Goal: Task Accomplishment & Management: Manage account settings

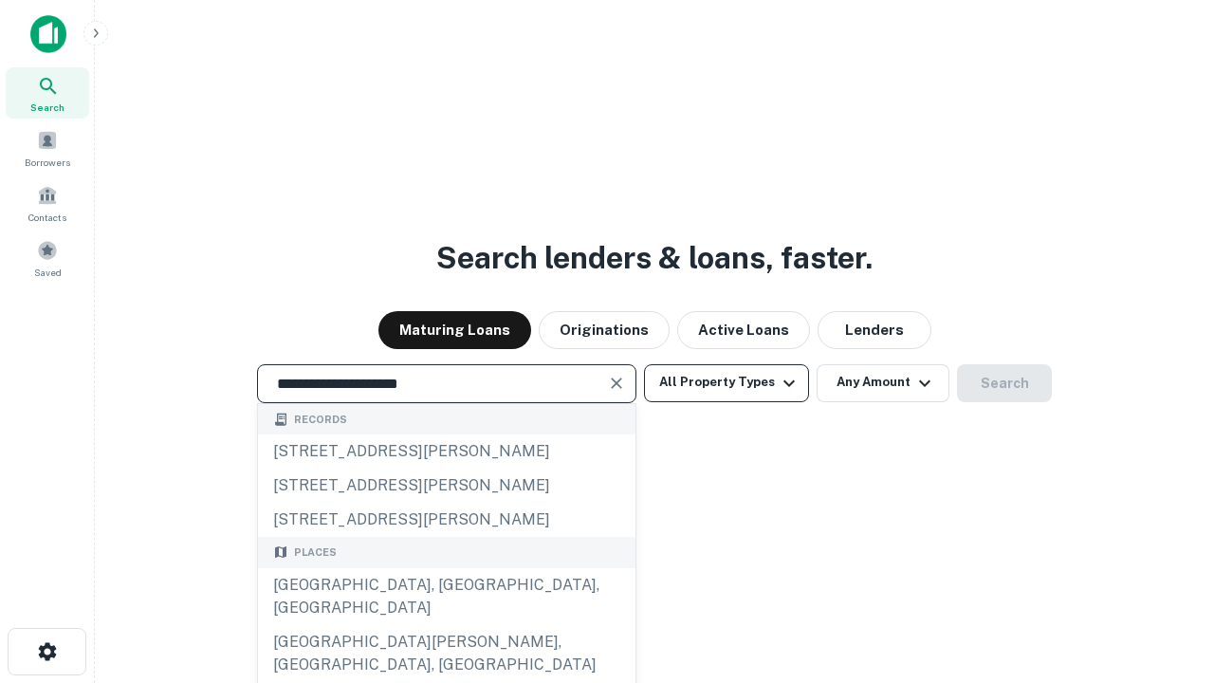
click at [446, 625] on div "[GEOGRAPHIC_DATA], [GEOGRAPHIC_DATA], [GEOGRAPHIC_DATA]" at bounding box center [447, 596] width 378 height 57
click at [727, 382] on button "All Property Types" at bounding box center [726, 383] width 165 height 38
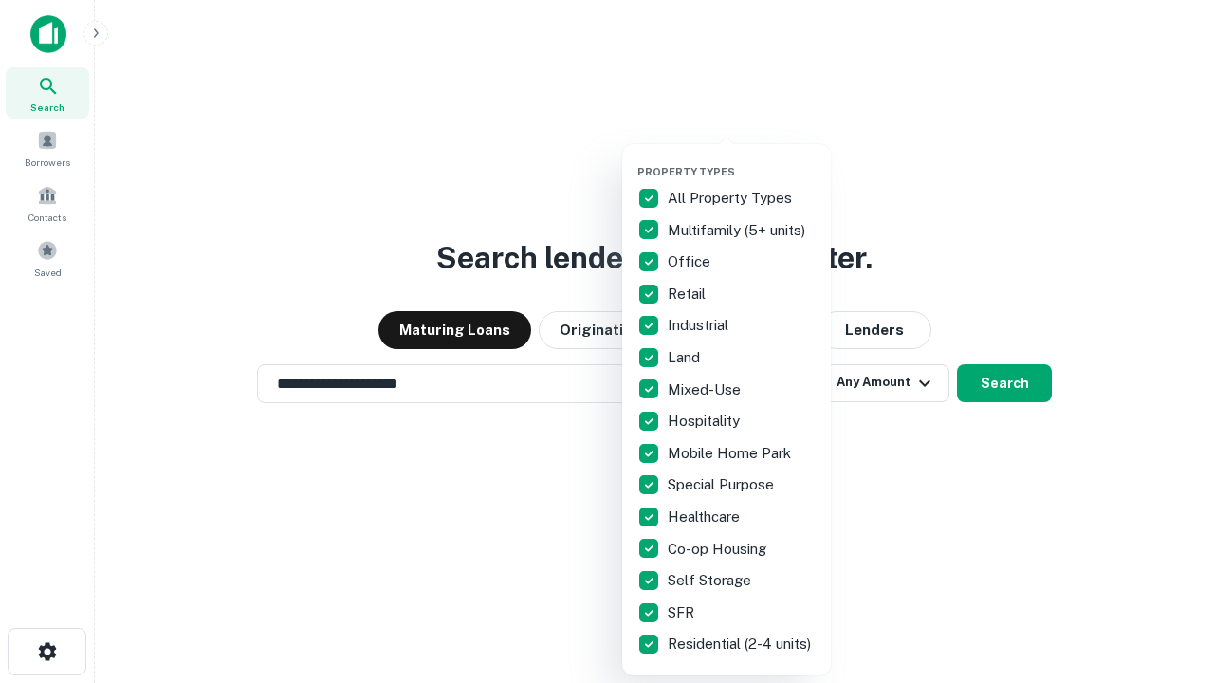
type input "**********"
click at [742, 159] on button "button" at bounding box center [742, 159] width 209 height 1
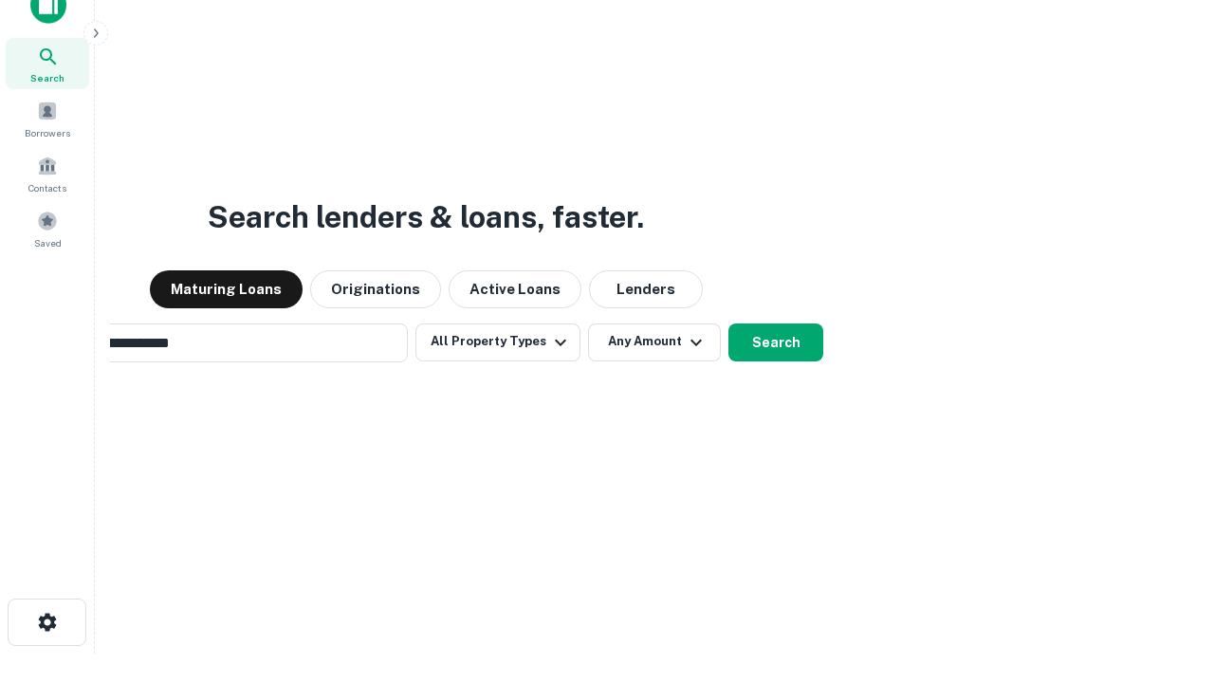
scroll to position [30, 0]
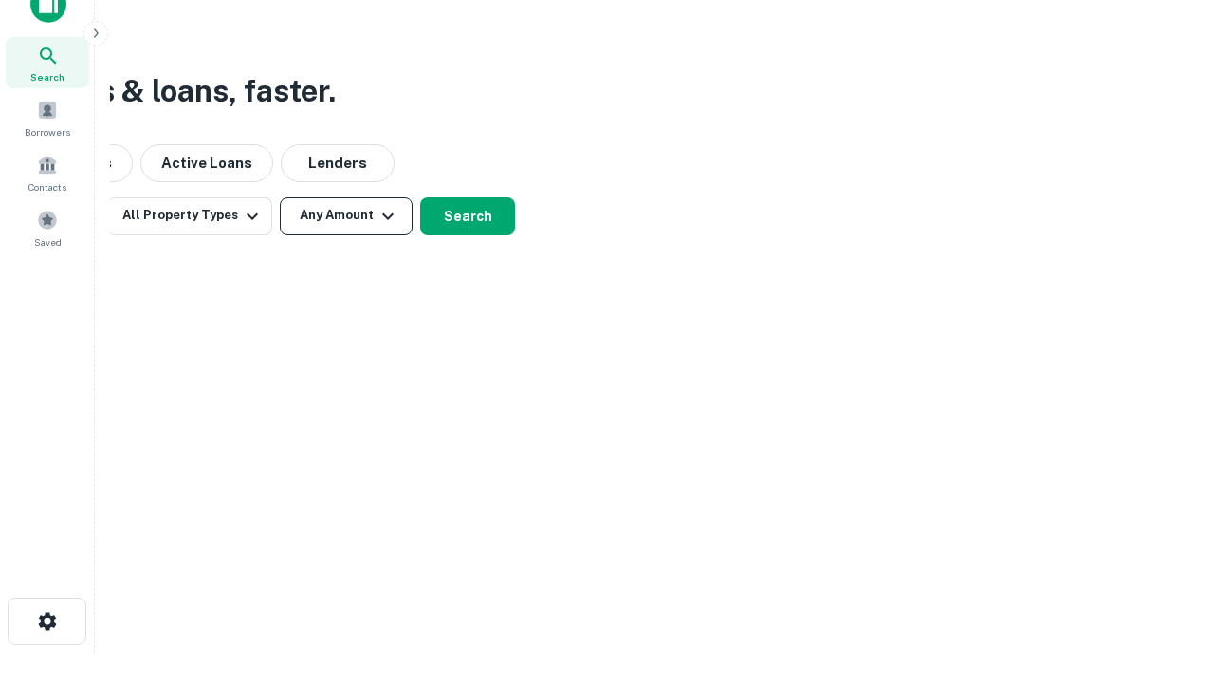
click at [346, 215] on button "Any Amount" at bounding box center [346, 216] width 133 height 38
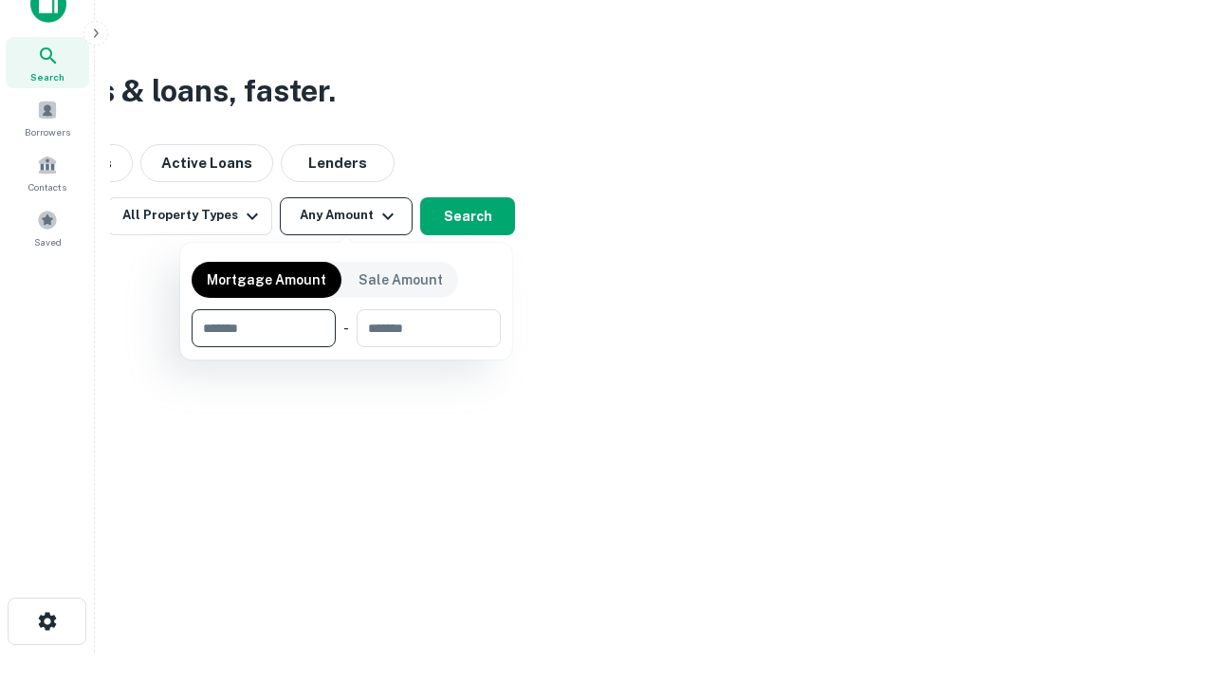
type input "*******"
click at [346, 347] on button "button" at bounding box center [346, 347] width 309 height 1
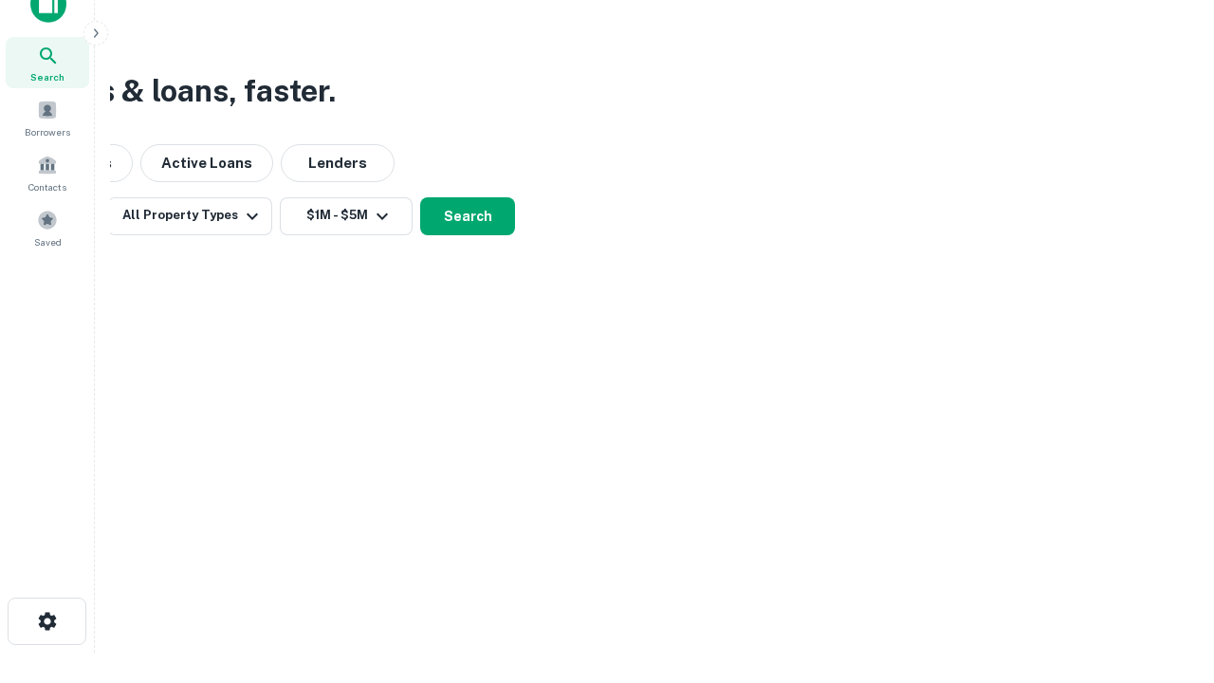
scroll to position [29, 0]
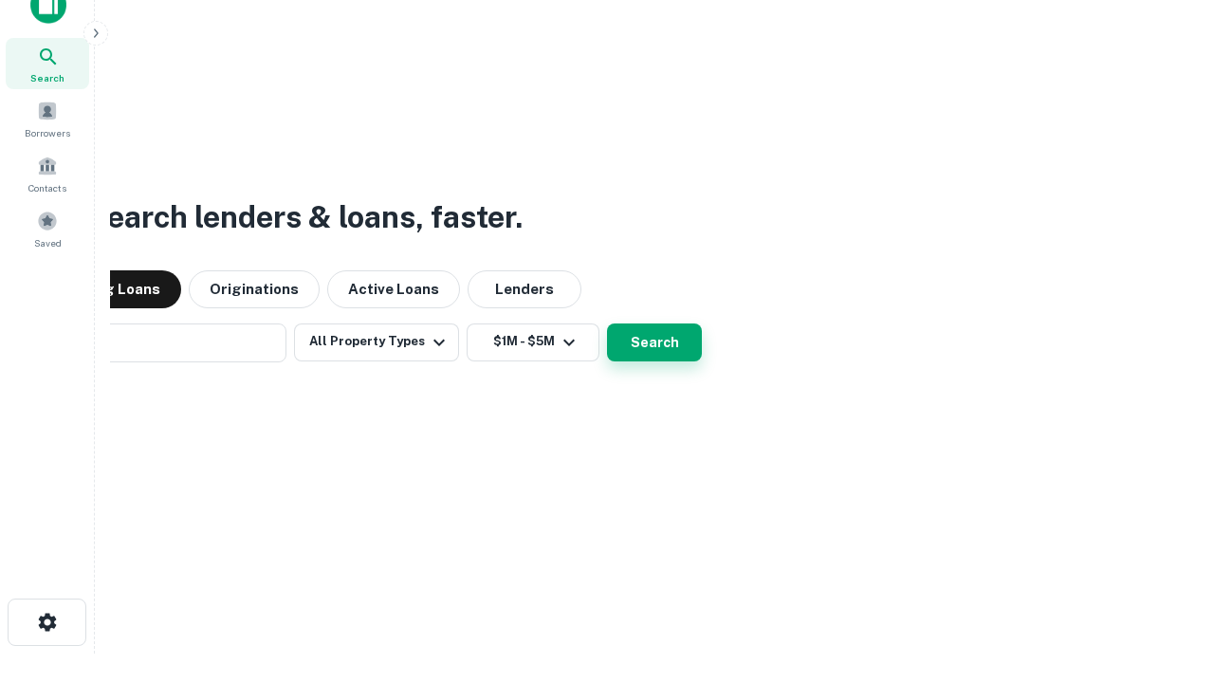
click at [607, 324] on button "Search" at bounding box center [654, 343] width 95 height 38
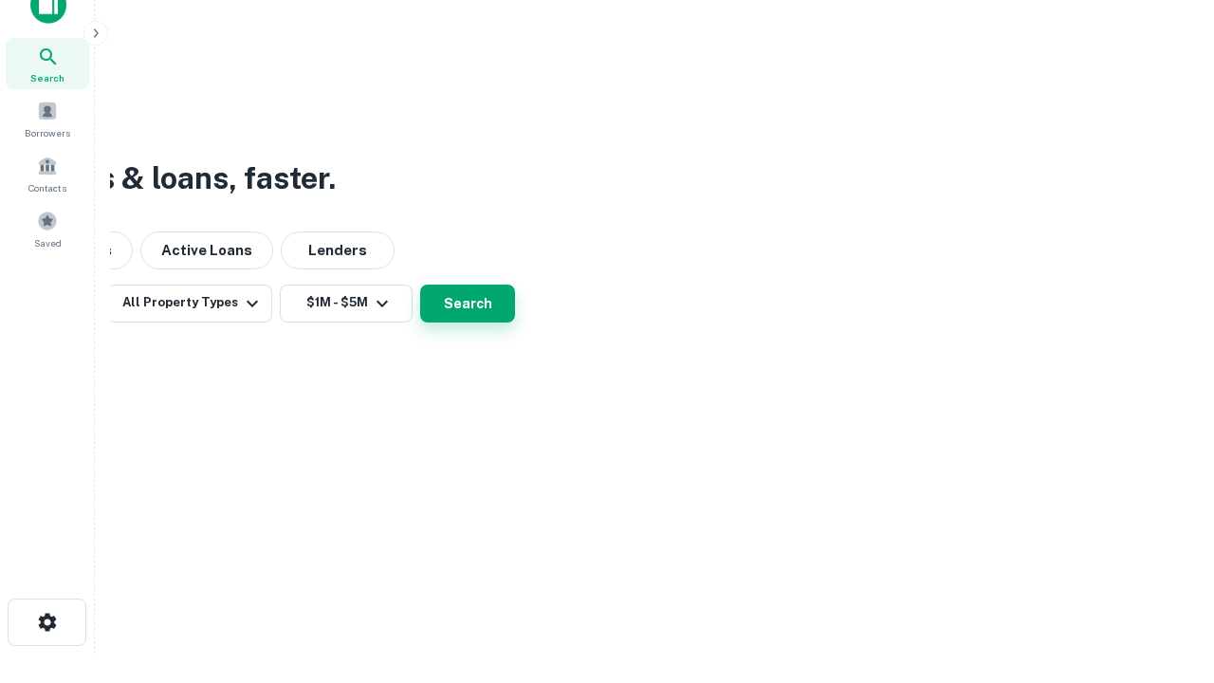
scroll to position [30, 0]
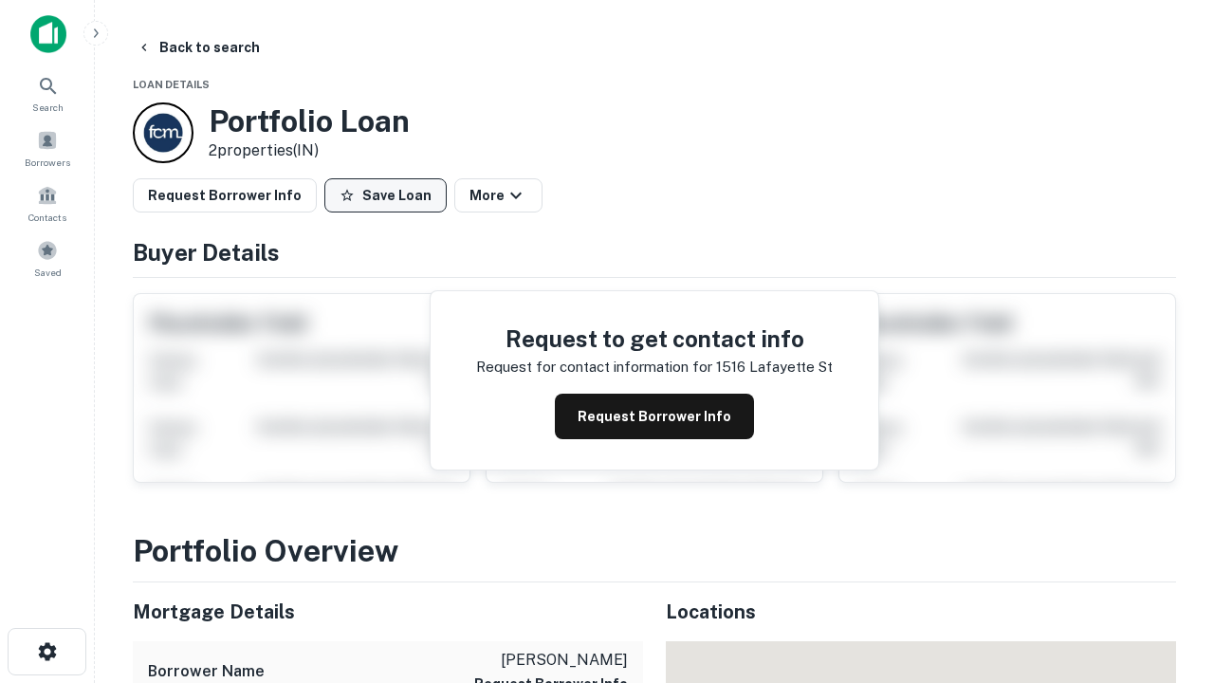
click at [385, 195] on button "Save Loan" at bounding box center [385, 195] width 122 height 34
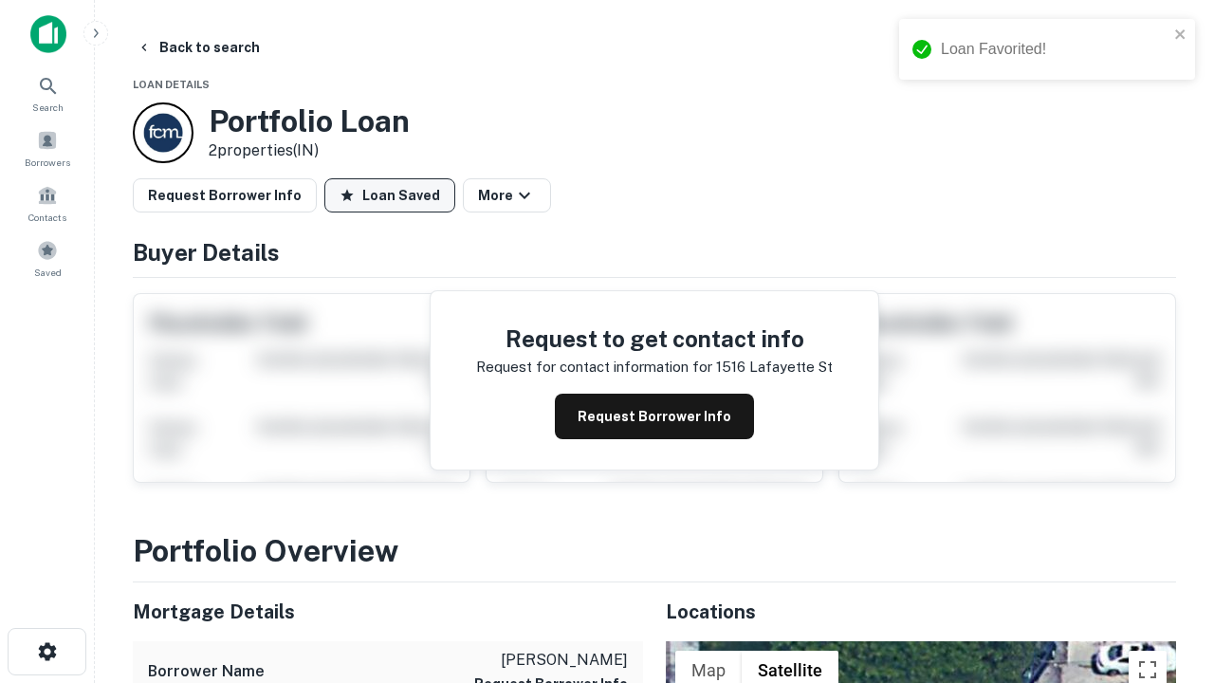
click at [390, 195] on button "Loan Saved" at bounding box center [389, 195] width 131 height 34
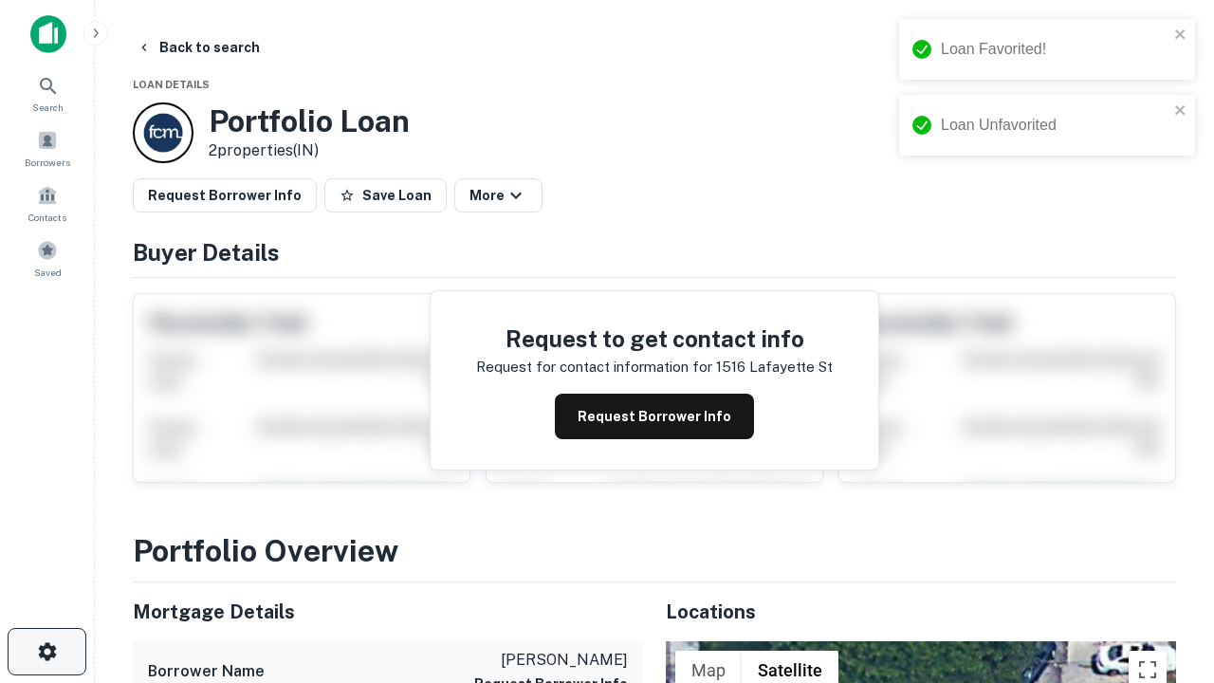
click at [46, 652] on icon "button" at bounding box center [47, 651] width 23 height 23
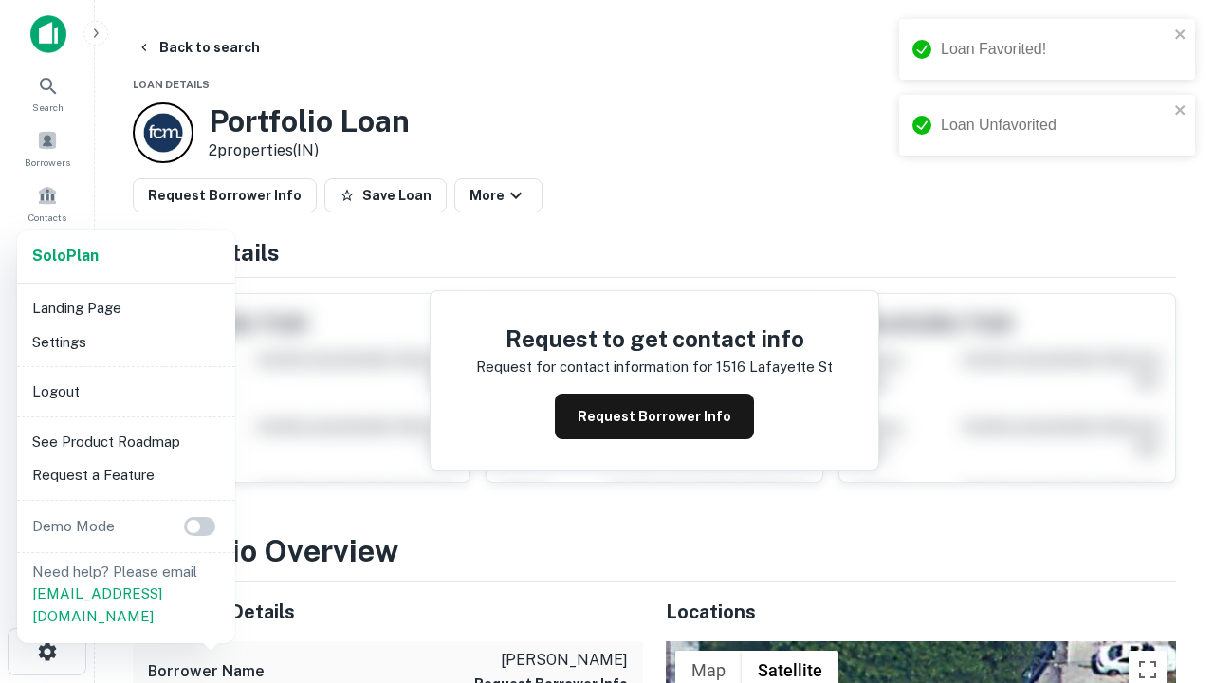
click at [125, 391] on li "Logout" at bounding box center [126, 392] width 203 height 34
